Goal: Information Seeking & Learning: Learn about a topic

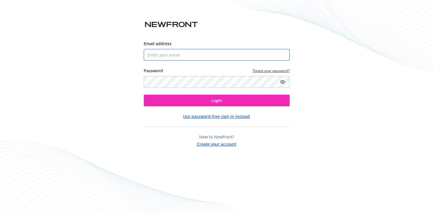
click at [177, 56] on input "Email address" at bounding box center [217, 55] width 146 height 12
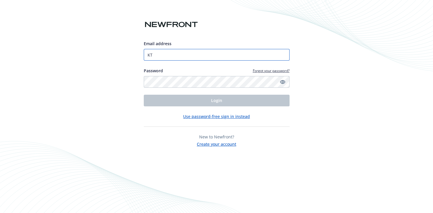
type input "K"
type input "[PERSON_NAME][EMAIL_ADDRESS][PERSON_NAME][DOMAIN_NAME]"
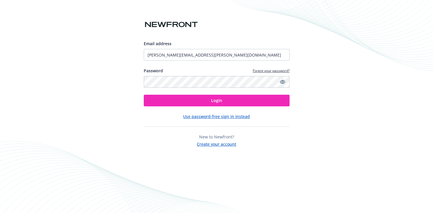
click at [283, 82] on icon "Show password" at bounding box center [282, 82] width 5 height 4
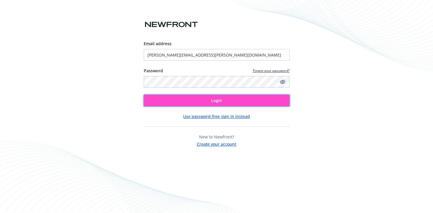
click at [222, 100] on span "Login" at bounding box center [216, 101] width 11 height 6
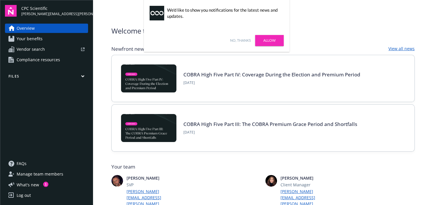
click at [270, 38] on link "Allow" at bounding box center [269, 40] width 29 height 11
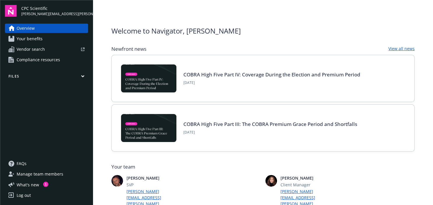
click at [16, 76] on button "Files" at bounding box center [46, 77] width 83 height 7
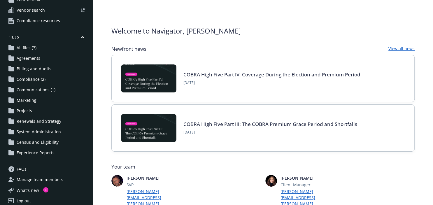
scroll to position [39, 0]
click at [29, 144] on span "Census and Eligibility" at bounding box center [38, 141] width 42 height 9
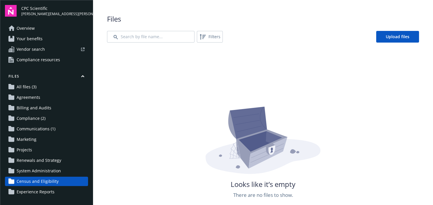
click at [32, 194] on span "Experience Reports" at bounding box center [36, 191] width 38 height 9
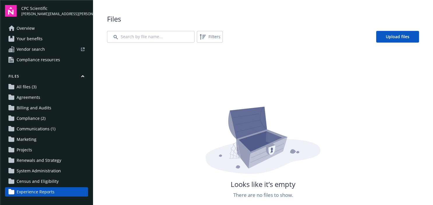
click at [35, 193] on span "Experience Reports" at bounding box center [36, 191] width 38 height 9
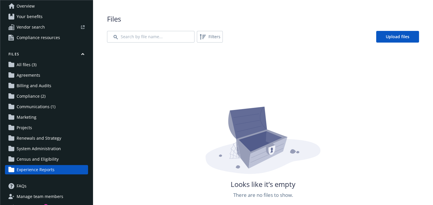
scroll to position [44, 0]
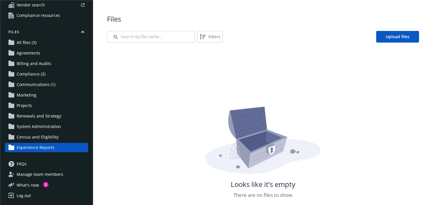
click at [39, 137] on span "Census and Eligibility" at bounding box center [38, 136] width 42 height 9
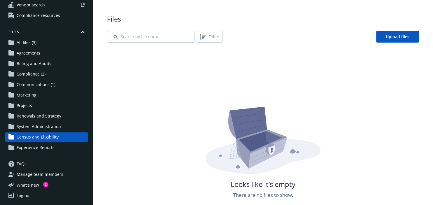
click at [36, 128] on span "System Administration" at bounding box center [39, 126] width 44 height 9
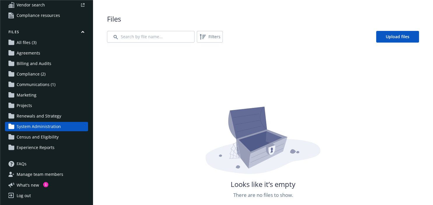
click at [32, 116] on span "Renewals and Strategy" at bounding box center [39, 115] width 45 height 9
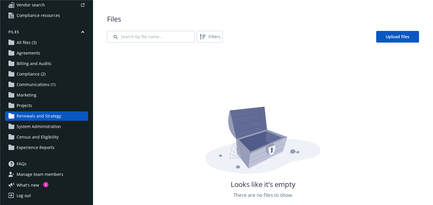
click at [25, 105] on span "Projects" at bounding box center [24, 105] width 15 height 9
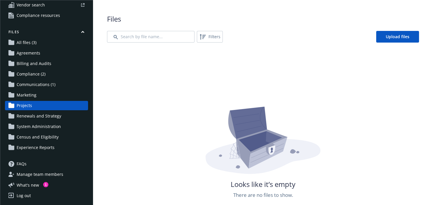
click at [25, 93] on span "Marketing" at bounding box center [27, 94] width 20 height 9
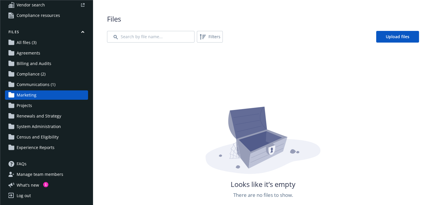
click at [22, 83] on span "Communications (1)" at bounding box center [36, 84] width 39 height 9
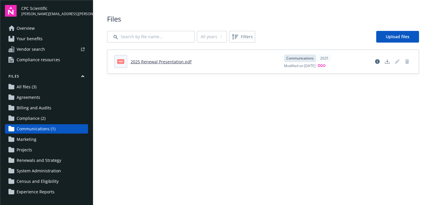
click at [22, 29] on span "Overview" at bounding box center [26, 28] width 18 height 9
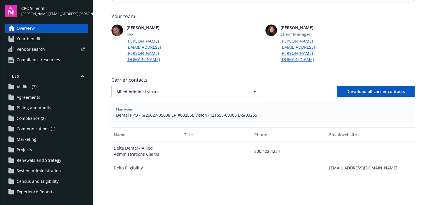
scroll to position [151, 0]
click at [36, 40] on span "Your benefits" at bounding box center [30, 38] width 26 height 9
